Goal: Transaction & Acquisition: Purchase product/service

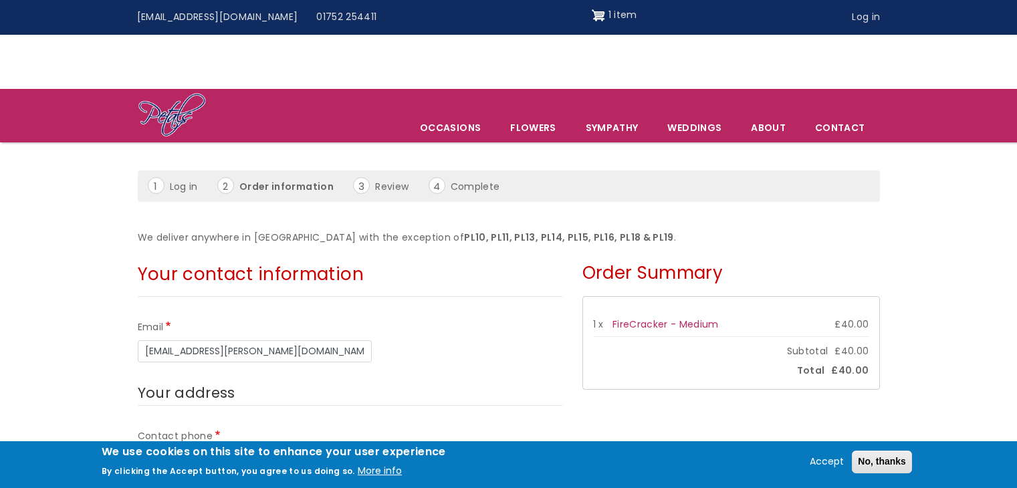
scroll to position [741, 0]
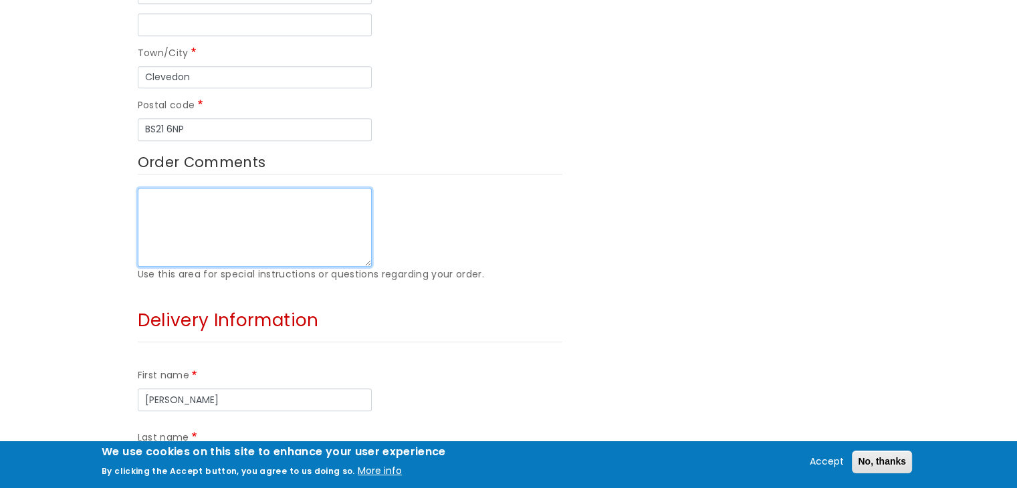
click at [205, 188] on textarea "Order Comments" at bounding box center [255, 227] width 234 height 79
type textarea "Hi can this be delivered before lunchtime Thanks"
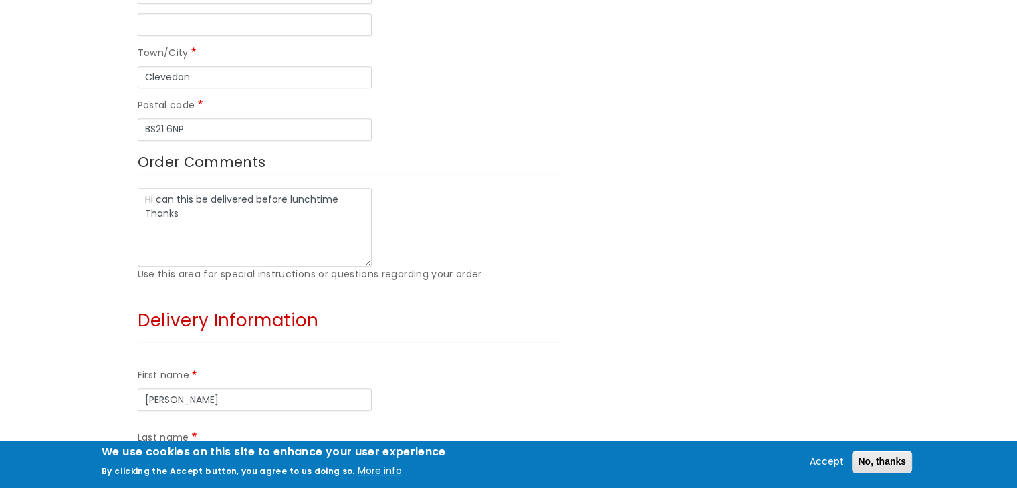
click at [331, 451] on input "Last name" at bounding box center [255, 462] width 234 height 23
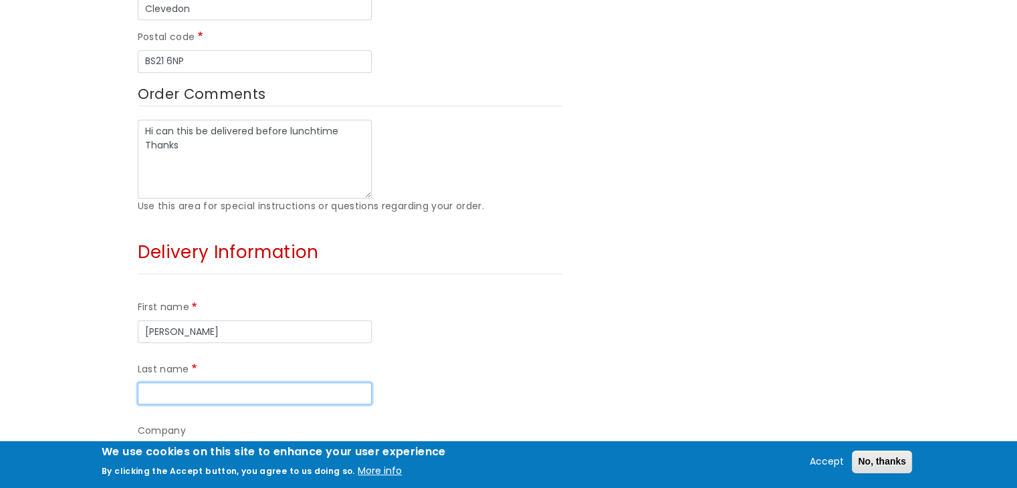
scroll to position [817, 0]
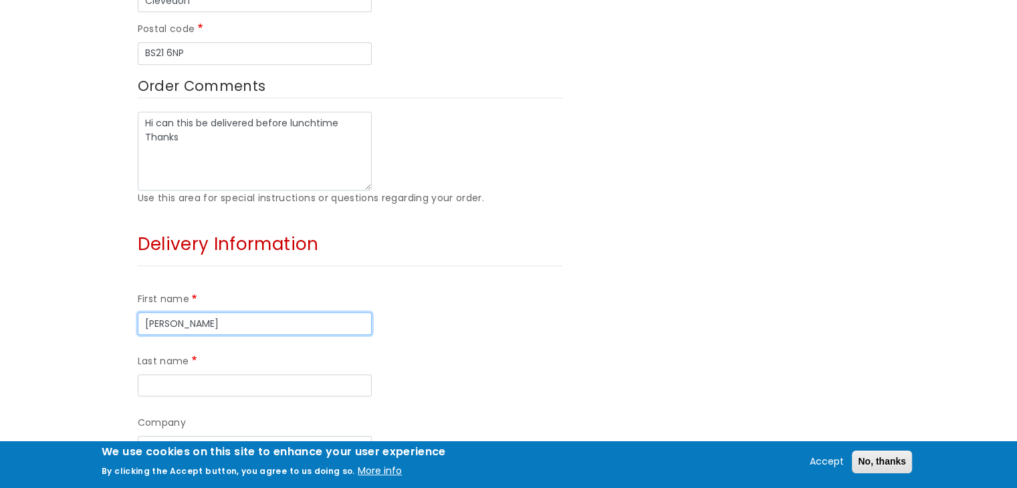
drag, startPoint x: 201, startPoint y: 262, endPoint x: 98, endPoint y: 263, distance: 102.3
click at [98, 263] on form "Your contact information Email be.mccarroll@havencare.com Your address Contact …" at bounding box center [508, 153] width 1017 height 1430
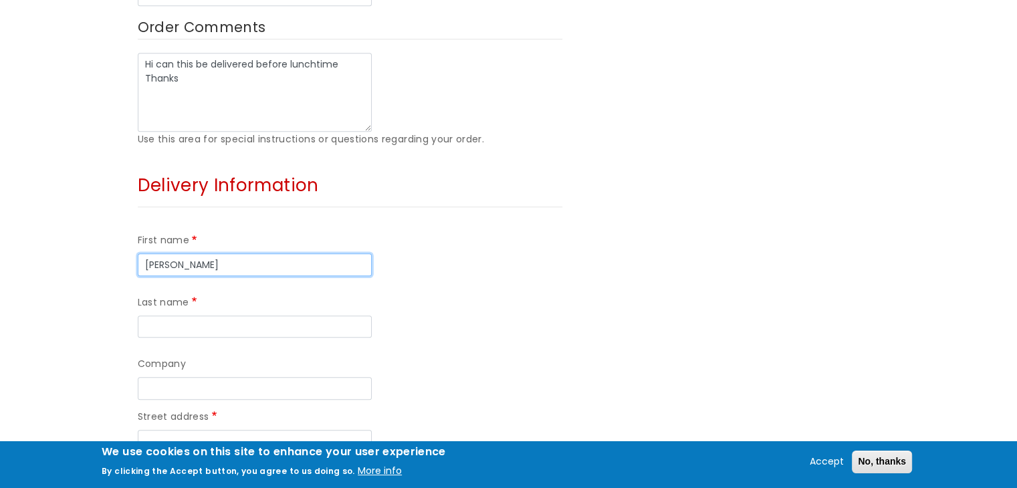
scroll to position [874, 0]
type input "Be"
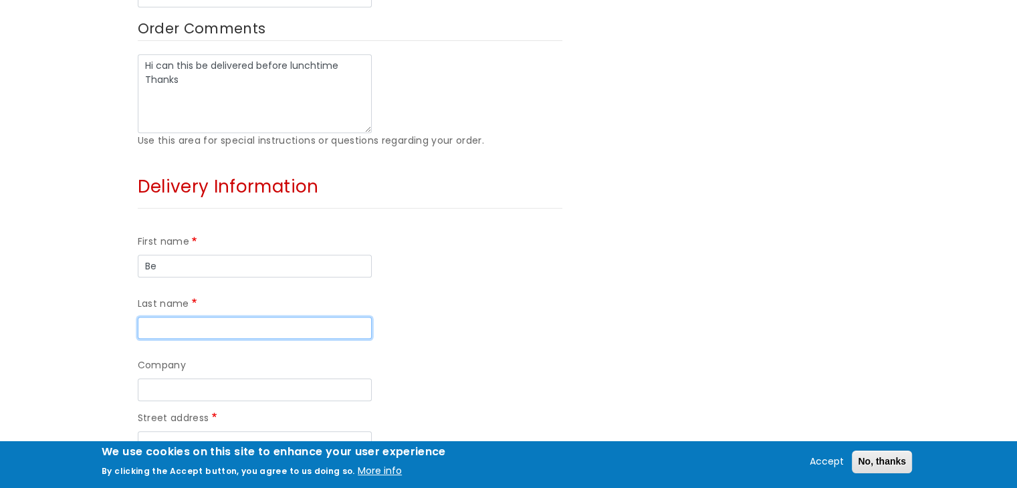
type input "c"
type input "McCarroll"
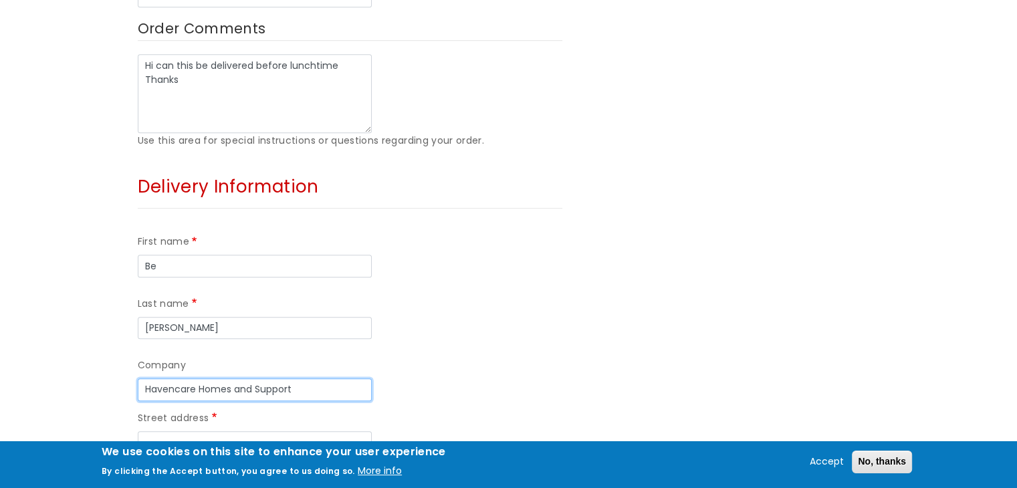
type input "Havencare Homes and Support"
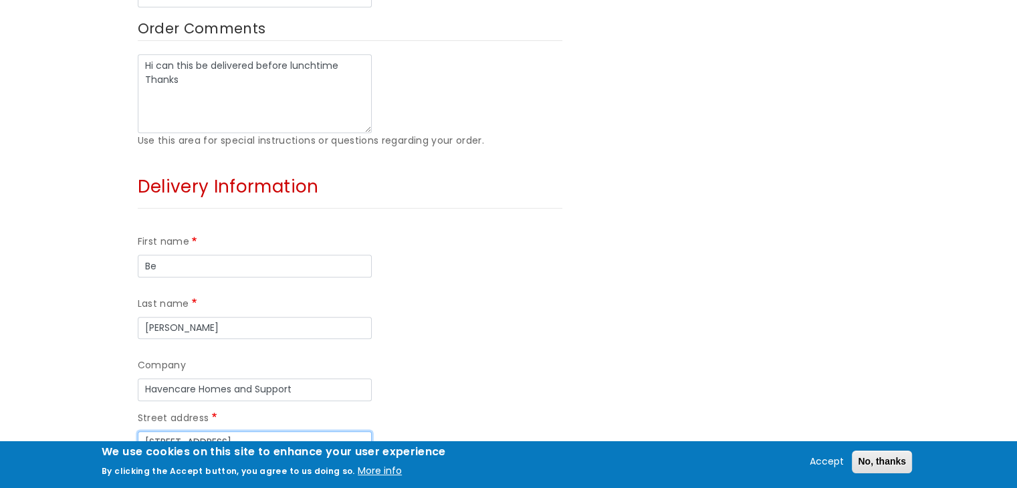
type input "10-12 Union Street"
type input "Plymouth"
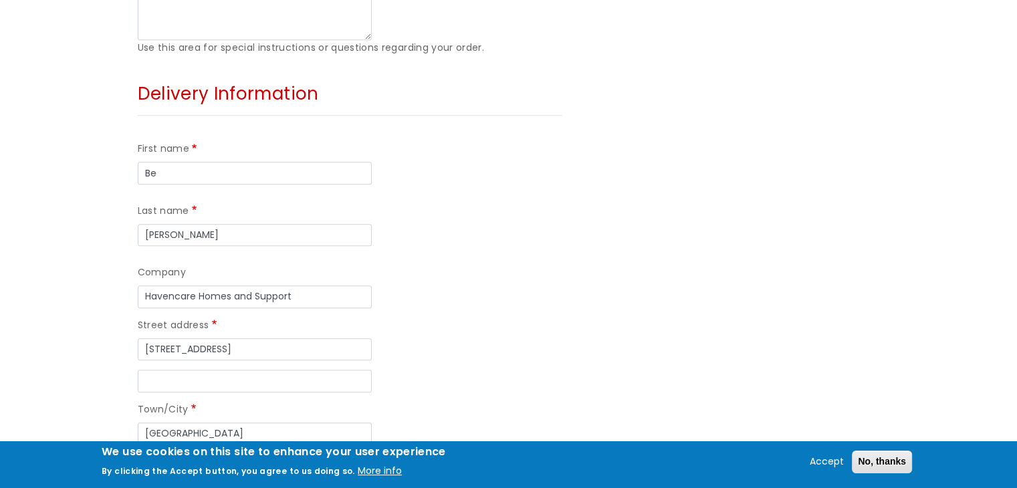
scroll to position [973, 0]
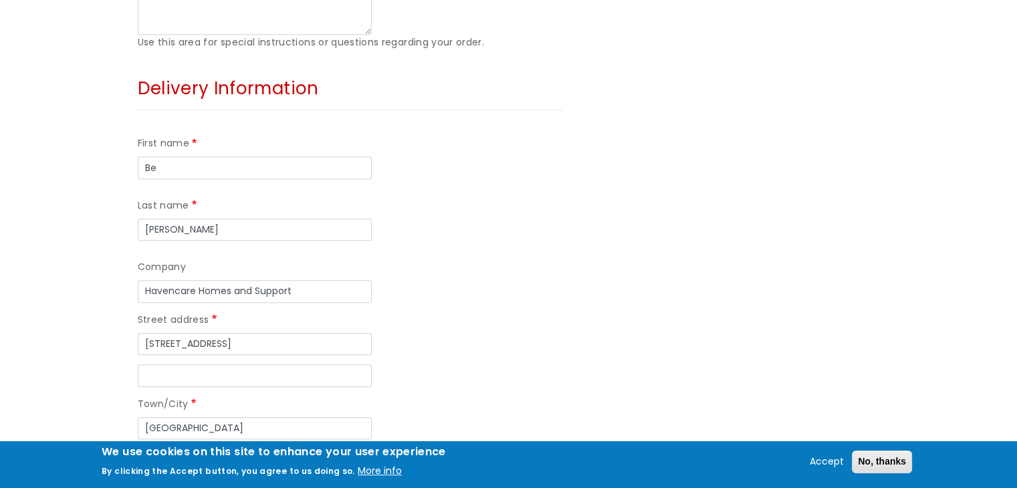
paste input "PL1 2SR"
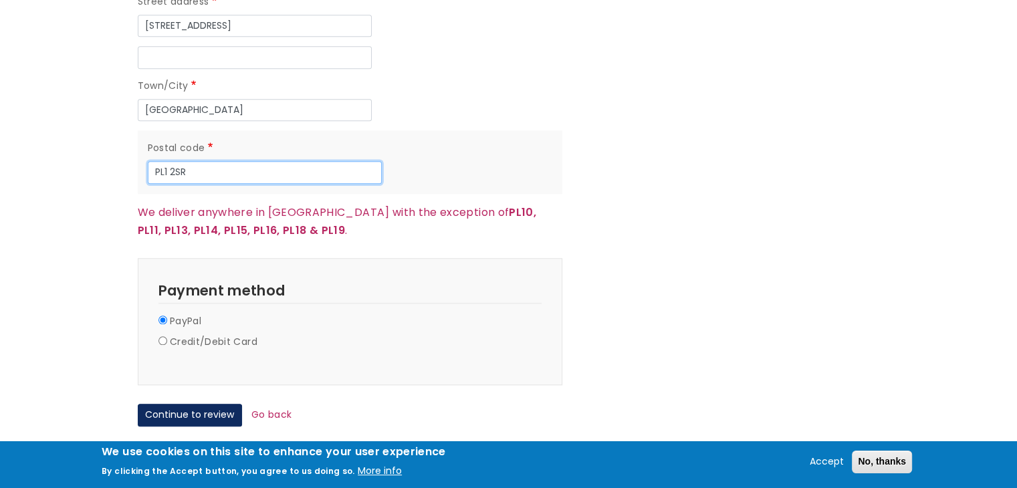
scroll to position [1300, 0]
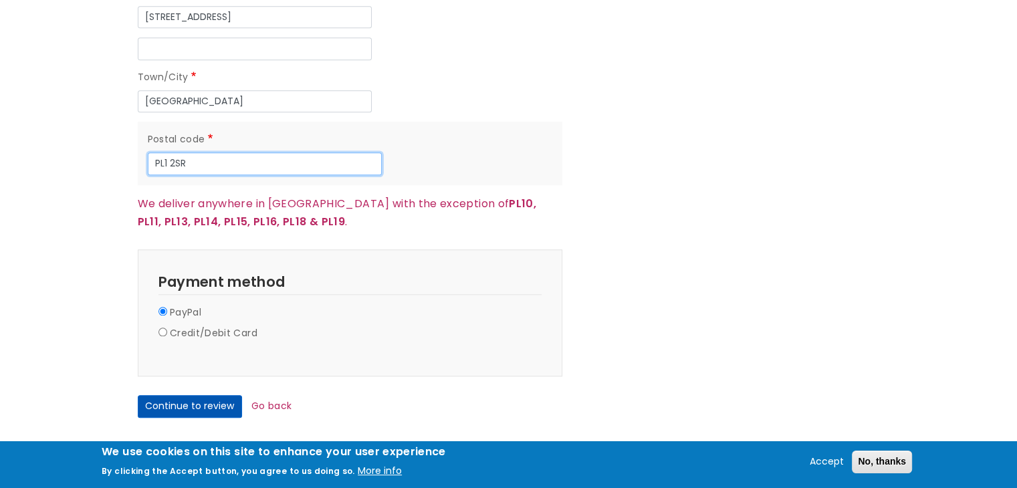
type input "PL1 2SR"
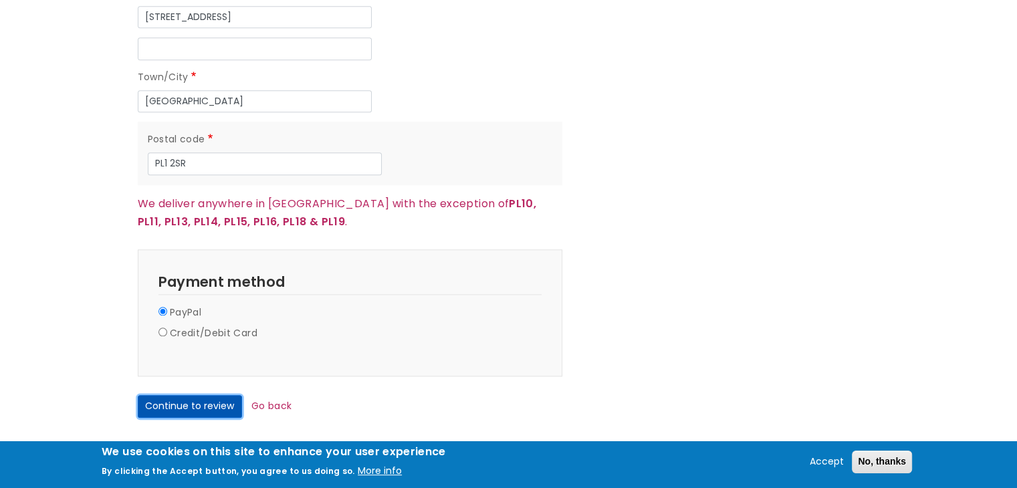
click at [204, 395] on button "Continue to review" at bounding box center [190, 406] width 104 height 23
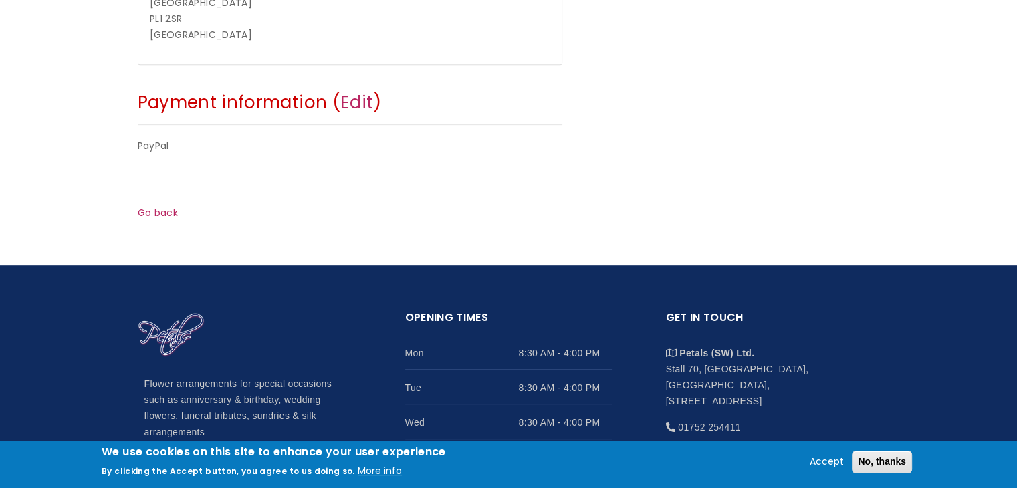
scroll to position [642, 0]
